Goal: Information Seeking & Learning: Learn about a topic

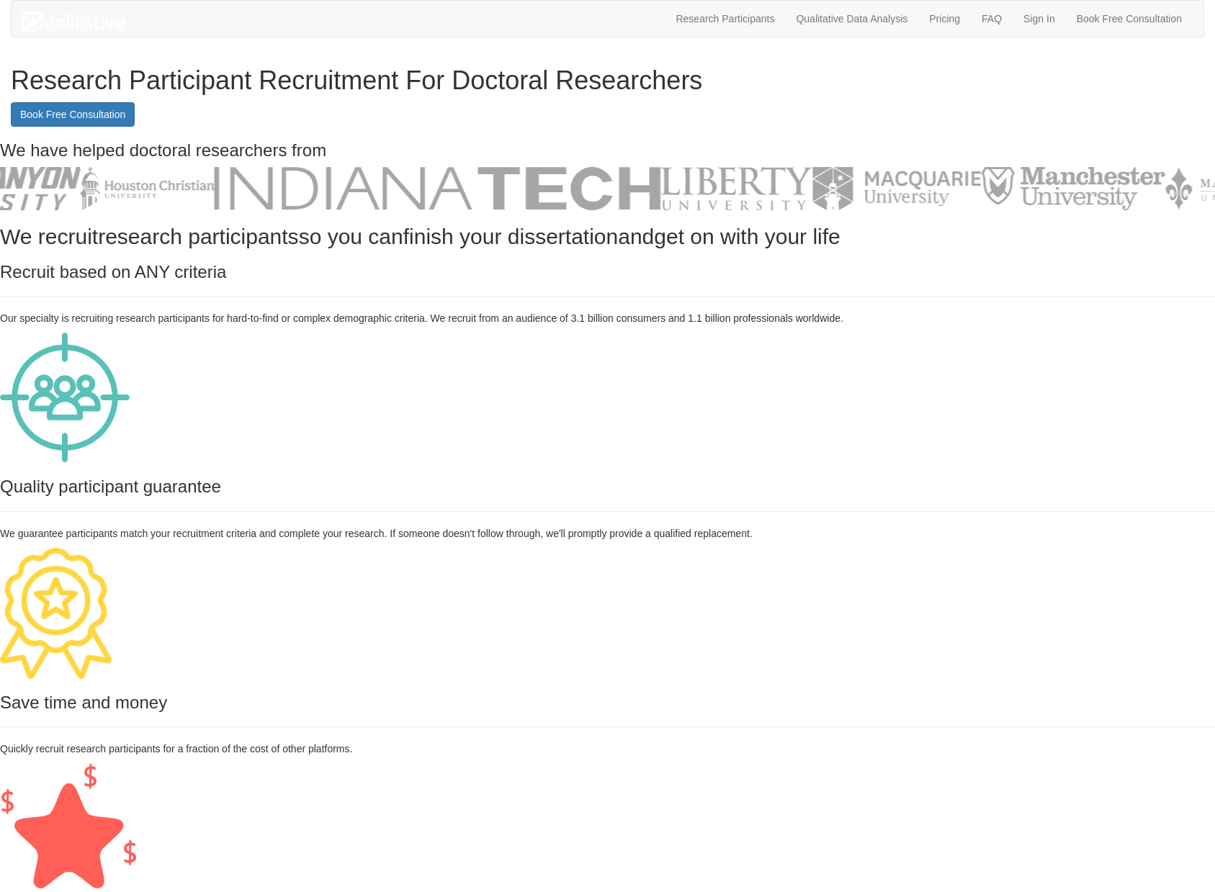
click at [920, 516] on div "Quality participant guarantee We guarantee participants match your recruitment …" at bounding box center [607, 509] width 1215 height 63
